Goal: Find specific page/section: Find specific page/section

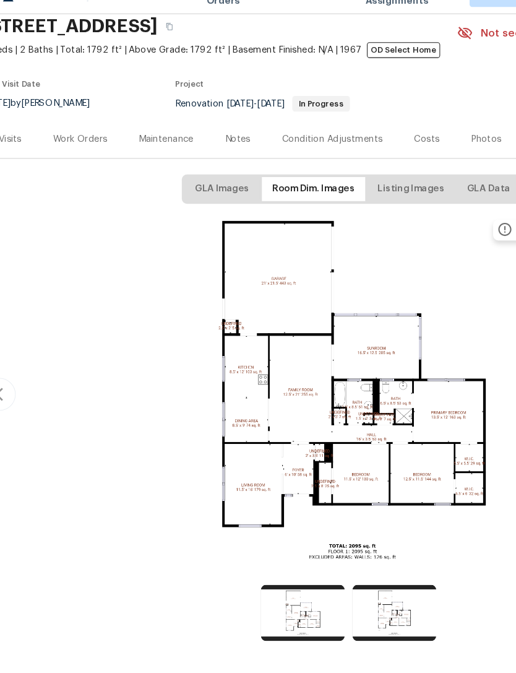
scroll to position [40, 0]
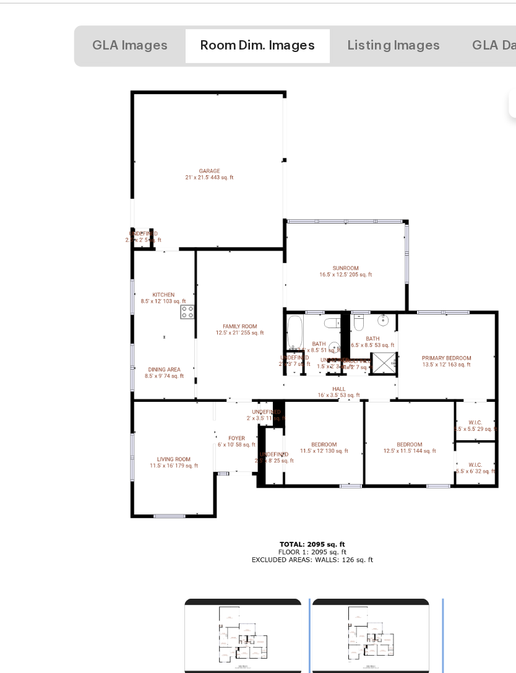
click at [350, 579] on img at bounding box center [389, 605] width 79 height 53
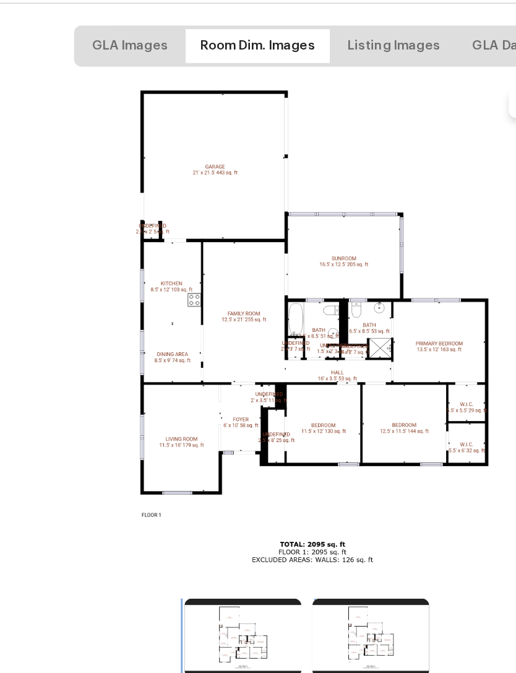
click at [263, 579] on img at bounding box center [302, 605] width 79 height 53
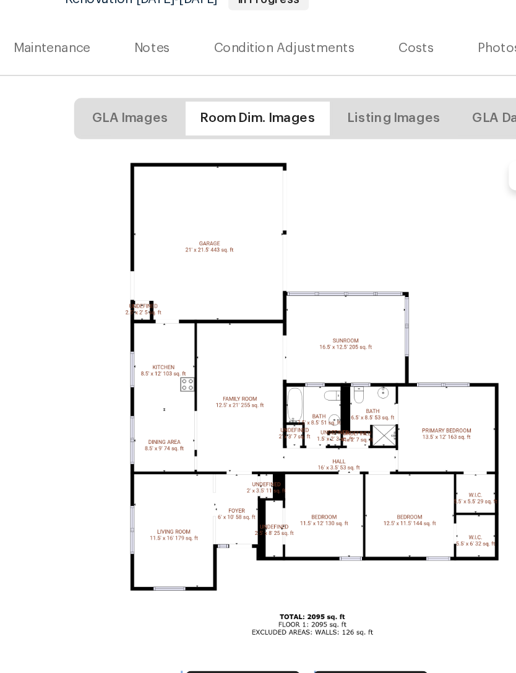
scroll to position [0, 0]
click at [373, 246] on span "Listing Images" at bounding box center [404, 253] width 63 height 15
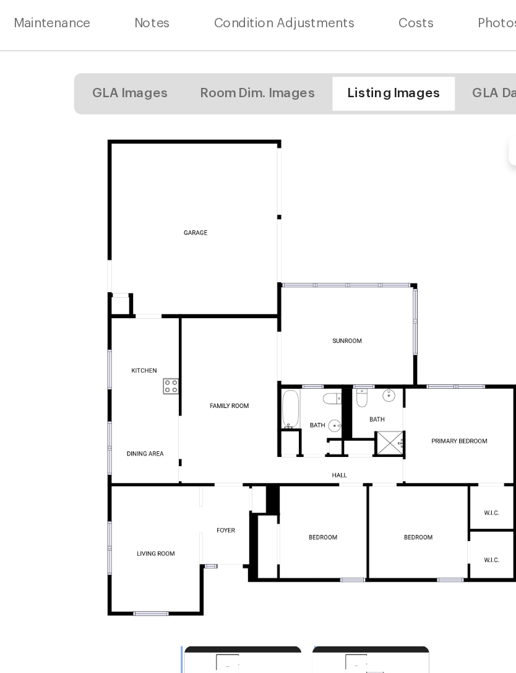
click at [263, 628] on img at bounding box center [302, 654] width 79 height 53
click at [458, 246] on span "GLA Data" at bounding box center [478, 253] width 41 height 15
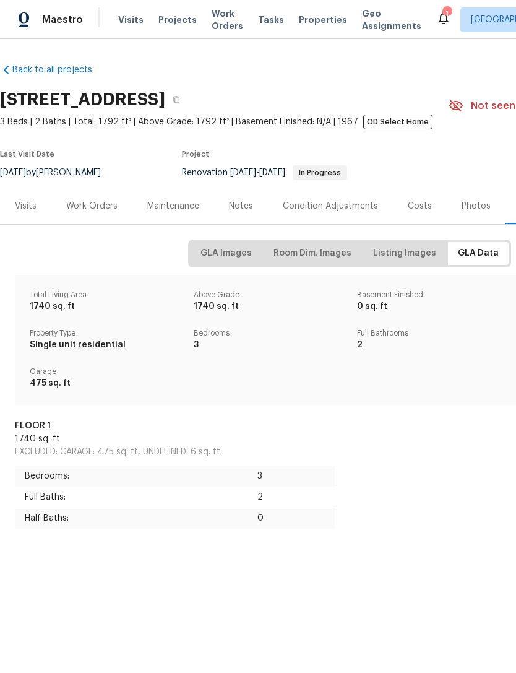
click at [85, 206] on div "Work Orders" at bounding box center [91, 206] width 51 height 12
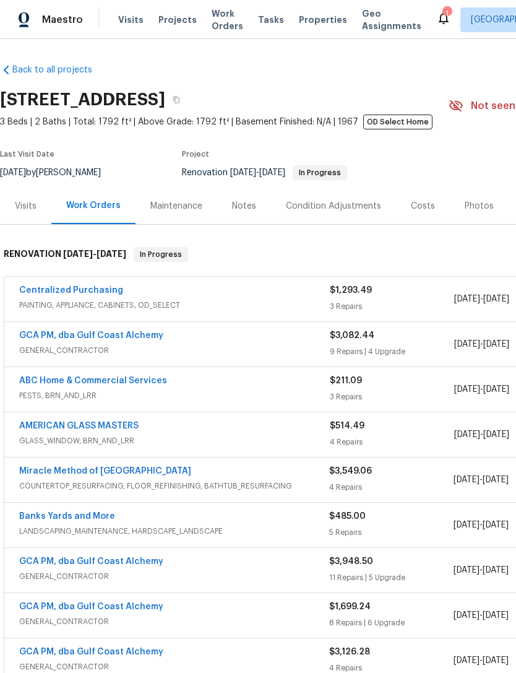
click at [472, 203] on div "Photos" at bounding box center [479, 206] width 29 height 12
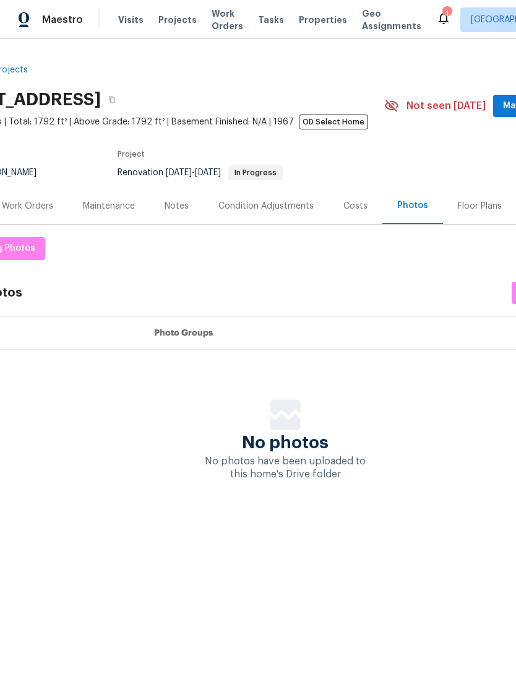
scroll to position [0, 110]
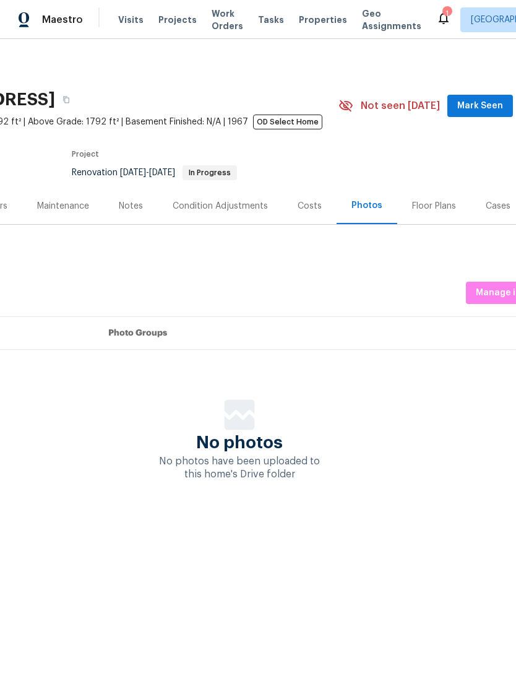
click at [435, 206] on div "Floor Plans" at bounding box center [434, 206] width 44 height 12
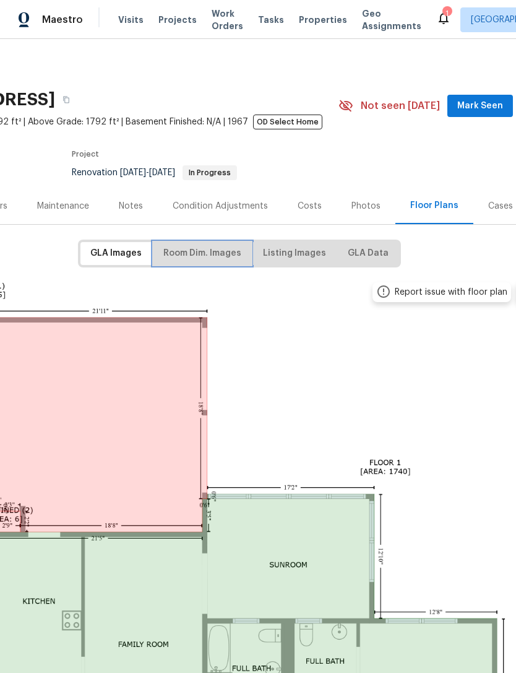
click at [202, 253] on span "Room Dim. Images" at bounding box center [202, 253] width 78 height 15
